Goal: Use online tool/utility: Utilize a website feature to perform a specific function

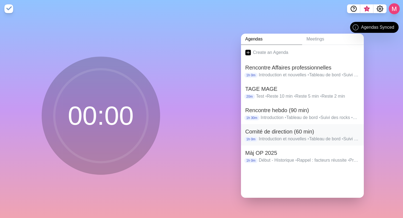
click at [312, 131] on h2 "Comité de direction (60 min)" at bounding box center [302, 132] width 114 height 8
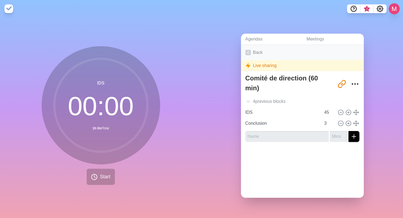
click at [251, 52] on link "Back" at bounding box center [302, 52] width 123 height 15
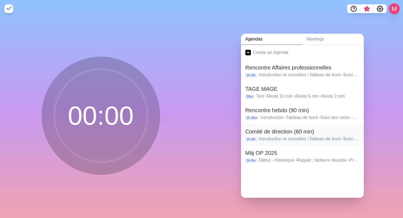
click at [280, 136] on p "Introduction et nouvelles • Tableau de bord • Suivi des rocks • Suivi To-Do Lis…" at bounding box center [309, 139] width 101 height 7
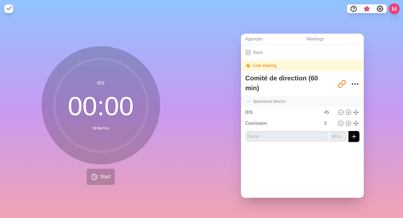
click at [280, 99] on div "4 previous block s" at bounding box center [302, 101] width 123 height 11
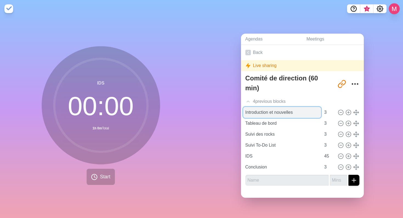
click at [266, 110] on input "Introduction et nouvelles" at bounding box center [282, 112] width 78 height 11
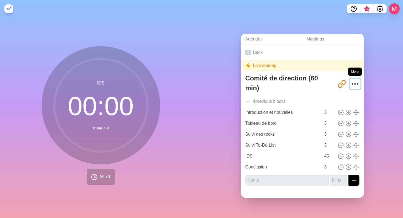
click at [351, 80] on icon "More" at bounding box center [355, 84] width 9 height 9
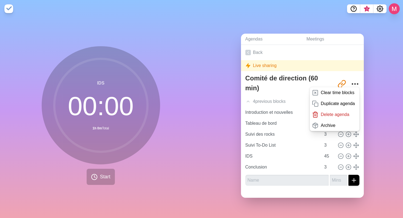
click at [363, 130] on div "Agendas Meetings Back Live sharing Comité de direction (60 min) [URL][DOMAIN_NA…" at bounding box center [301, 118] width 201 height 201
click at [108, 170] on button "Start" at bounding box center [101, 177] width 28 height 16
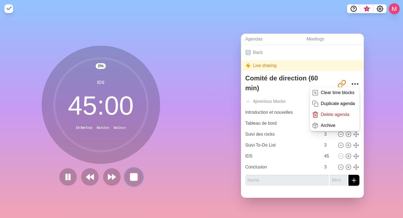
click at [134, 175] on rect at bounding box center [133, 177] width 7 height 7
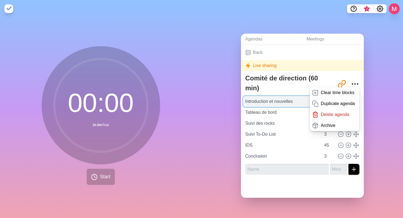
click at [274, 103] on input "Introduction et nouvelles" at bounding box center [282, 101] width 78 height 11
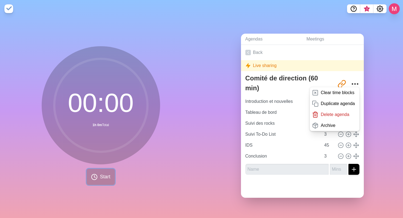
click at [102, 173] on span "Start" at bounding box center [105, 176] width 10 height 7
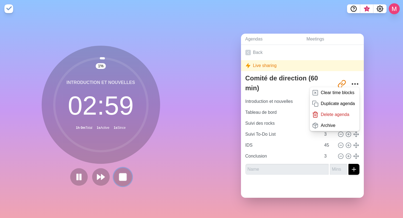
click at [122, 175] on rect at bounding box center [122, 177] width 7 height 7
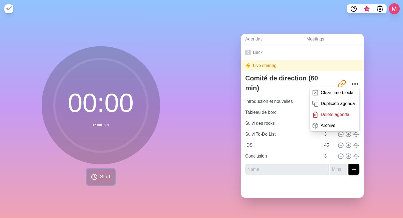
click at [98, 180] on button "Start" at bounding box center [101, 177] width 28 height 16
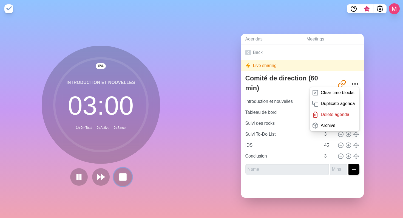
click at [126, 177] on button at bounding box center [122, 177] width 18 height 18
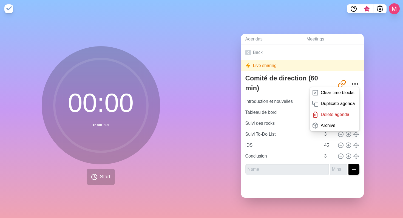
click at [375, 50] on div "Agendas Meetings Back Live sharing Comité de direction (60 min) [URL][DOMAIN_NA…" at bounding box center [301, 118] width 201 height 201
click at [245, 52] on icon at bounding box center [247, 52] width 5 height 5
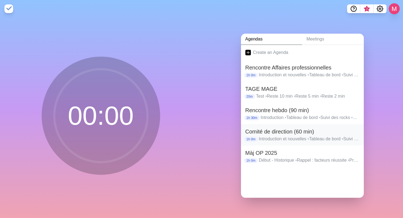
click at [289, 132] on h2 "Comité de direction (60 min)" at bounding box center [302, 132] width 114 height 8
